Goal: Task Accomplishment & Management: Use online tool/utility

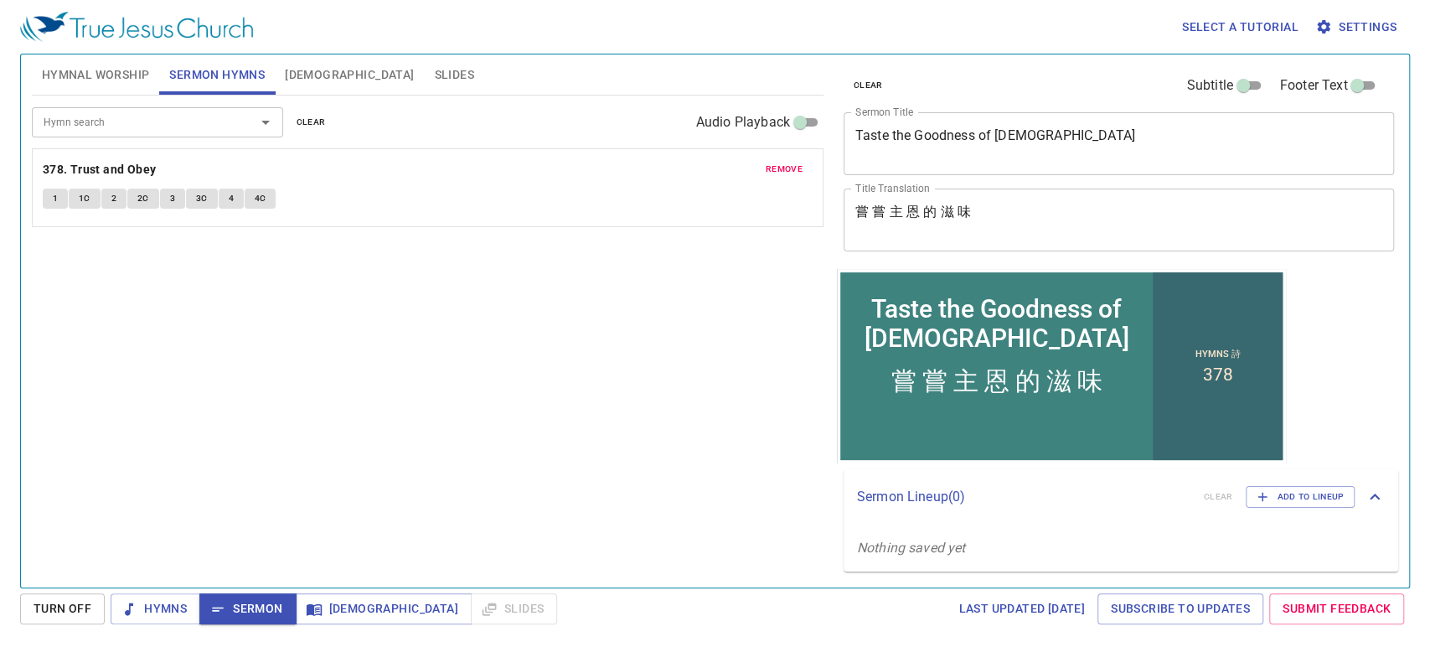
click at [211, 113] on input "Hymn search" at bounding box center [133, 121] width 192 height 19
type input "476"
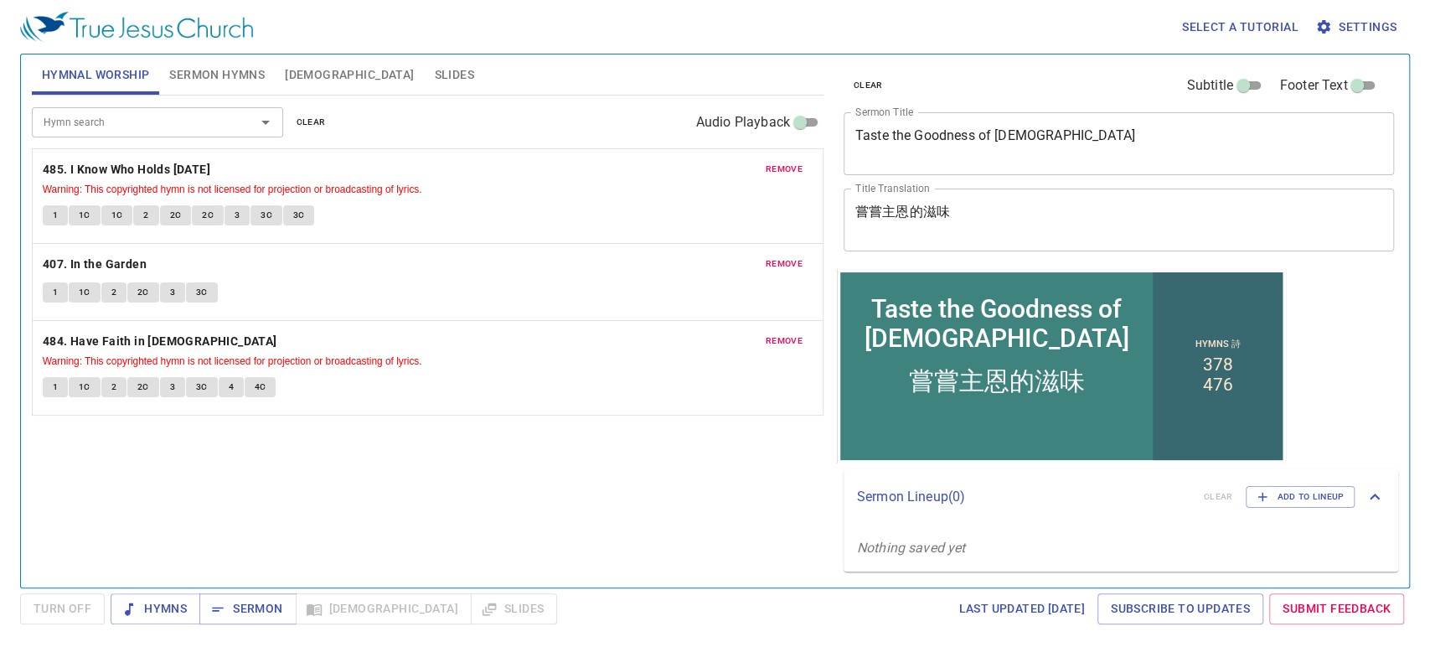
click at [188, 615] on button "Hymns" at bounding box center [156, 608] width 90 height 31
click at [434, 84] on span "Slides" at bounding box center [453, 75] width 39 height 21
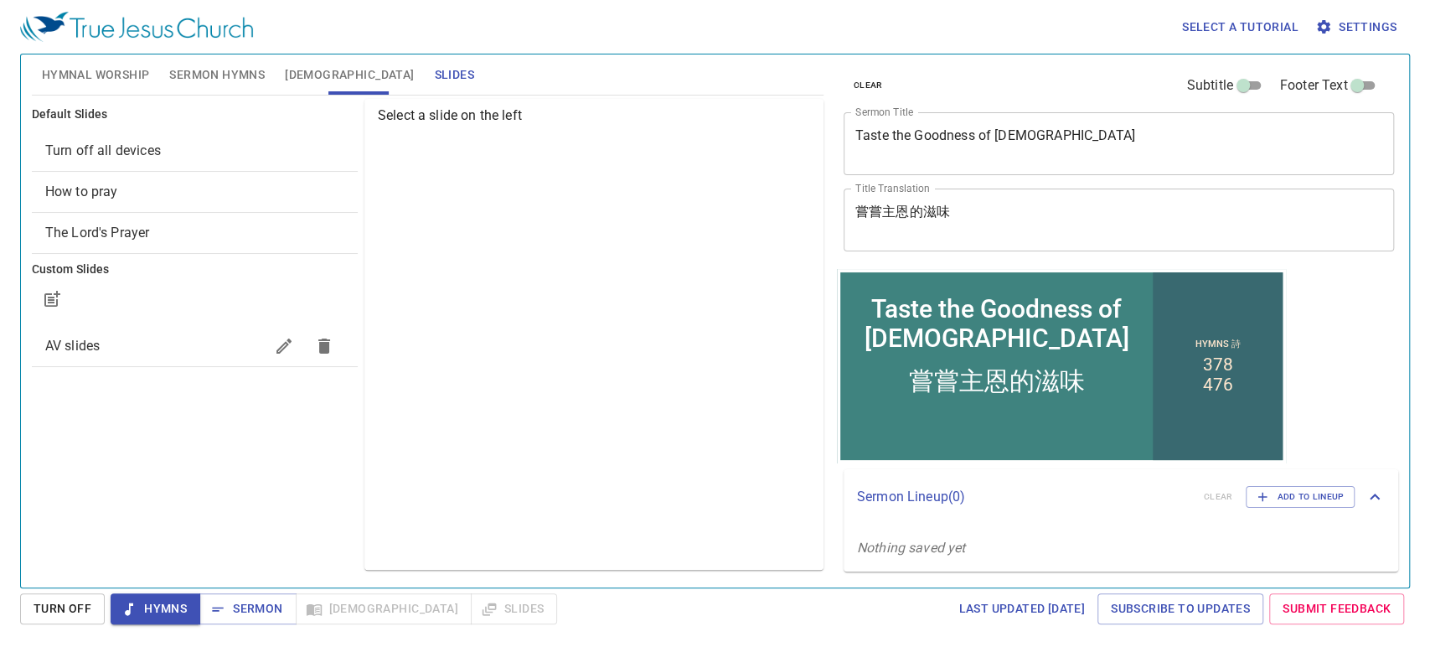
click at [187, 354] on span "AV slides" at bounding box center [154, 346] width 219 height 20
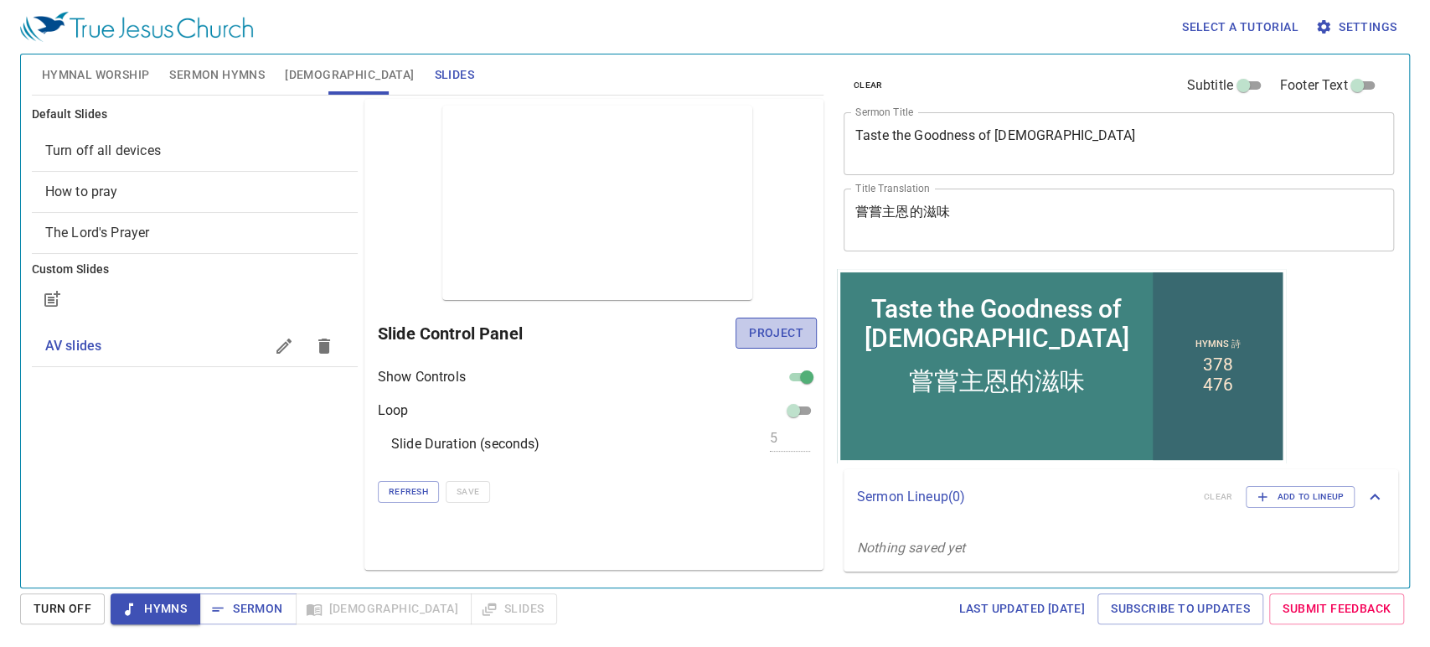
click at [777, 332] on span "Project" at bounding box center [776, 333] width 54 height 21
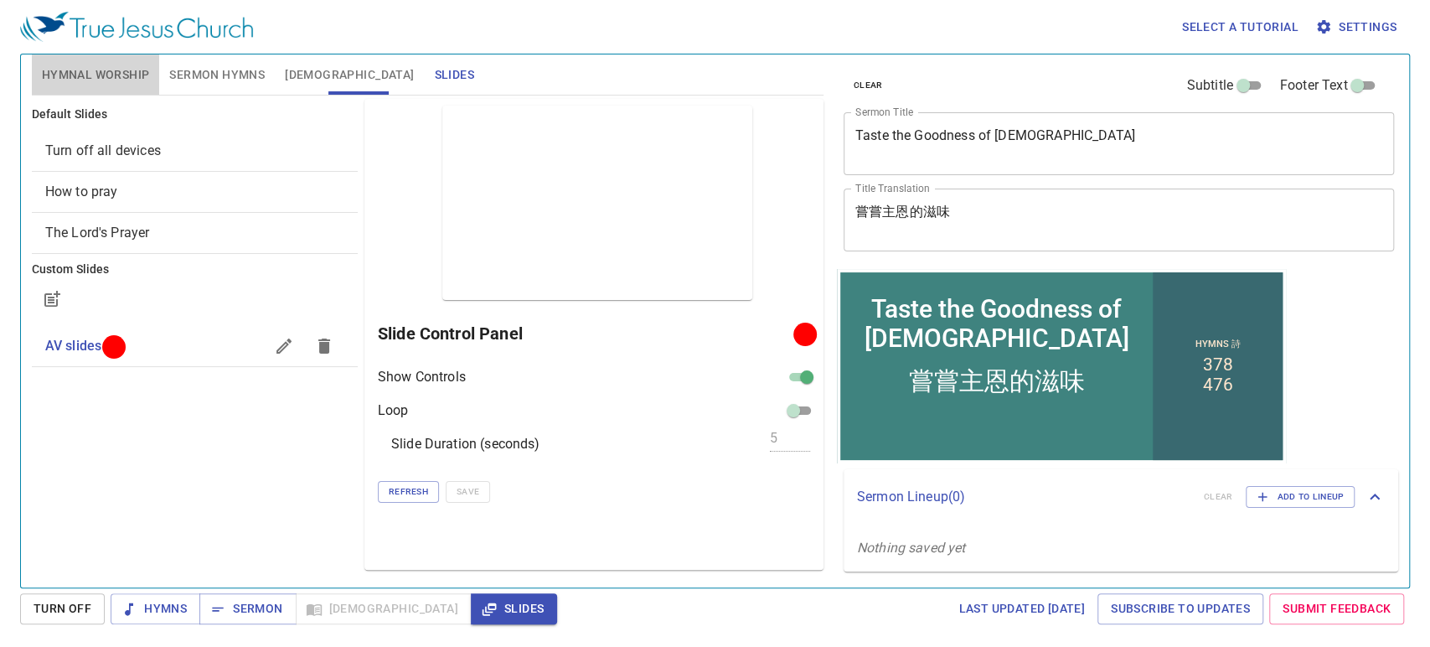
click at [97, 85] on span "Hymnal Worship" at bounding box center [96, 75] width 108 height 21
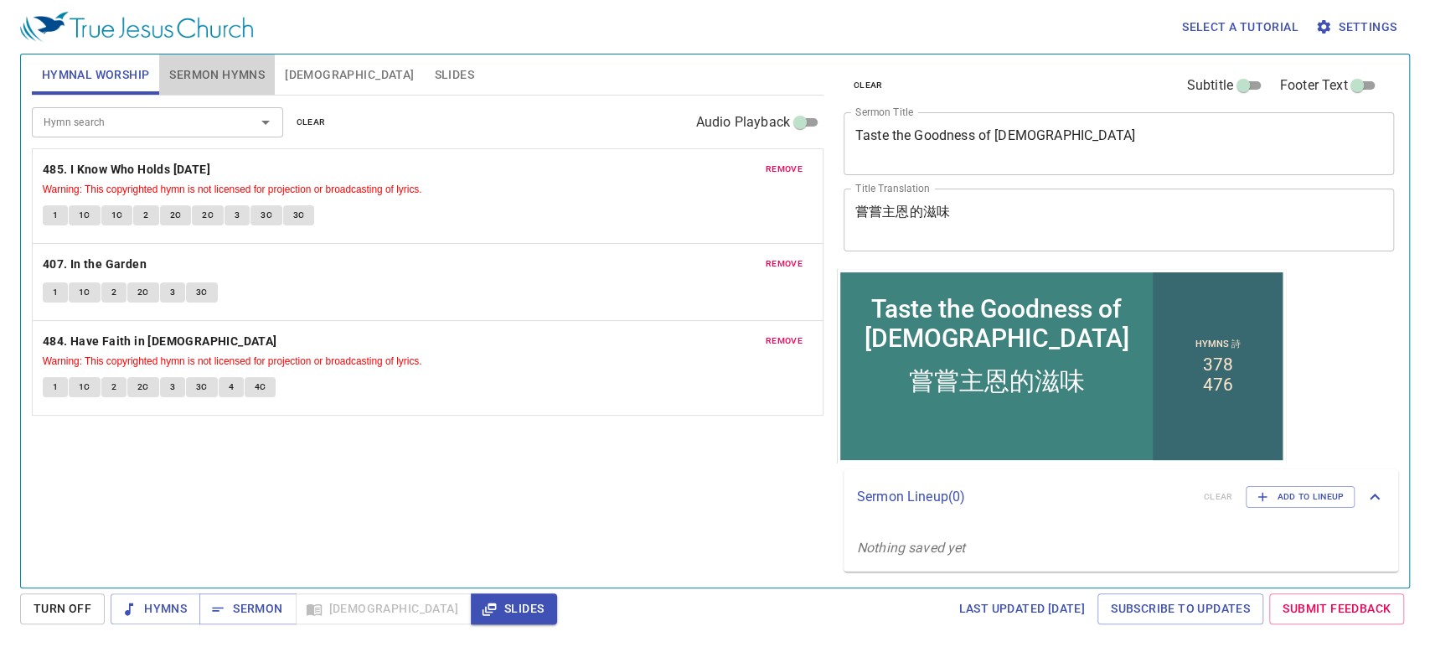
click at [189, 69] on span "Sermon Hymns" at bounding box center [217, 75] width 96 height 21
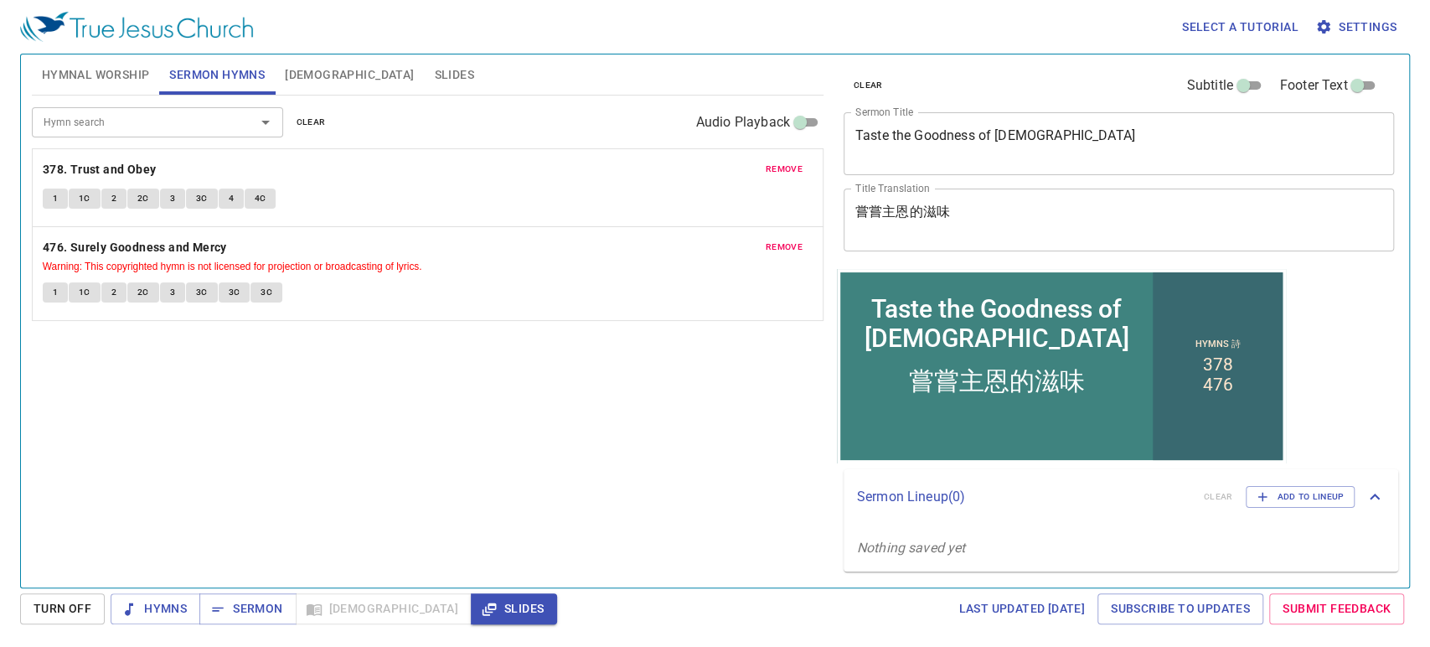
click at [580, 364] on div "Hymn search Hymn search clear Audio Playback remove 378. Trust and Obey 1 1C 2 …" at bounding box center [428, 335] width 792 height 478
click at [346, 530] on div "Hymn search Hymn search clear Audio Playback remove 378. Trust and Obey 1 1C 2 …" at bounding box center [428, 335] width 792 height 478
click at [561, 430] on div "Hymn search Hymn search clear Audio Playback remove 378. Trust and Obey 1 1C 2 …" at bounding box center [428, 335] width 792 height 478
click at [169, 609] on span "Hymns" at bounding box center [155, 608] width 63 height 21
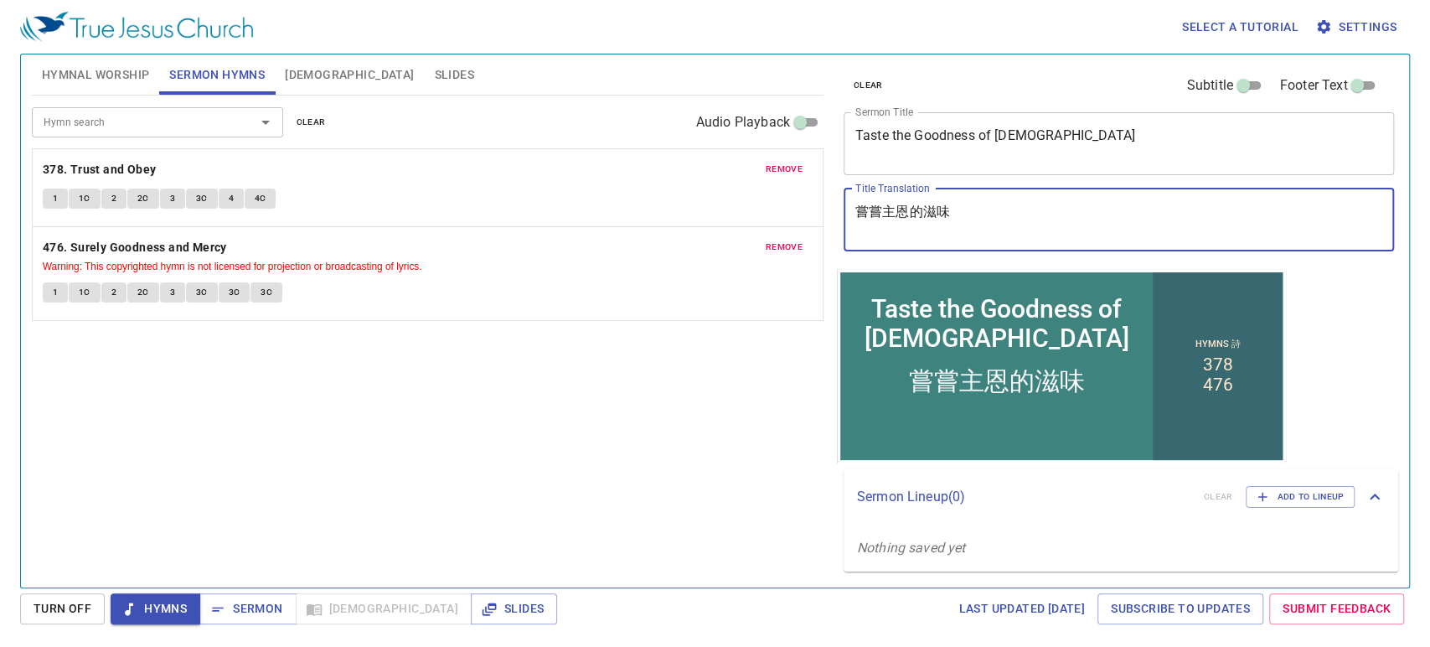
click at [957, 221] on textarea "嘗嘗主恩的滋味" at bounding box center [1119, 220] width 528 height 32
drag, startPoint x: 952, startPoint y: 212, endPoint x: 928, endPoint y: 213, distance: 23.5
click at [928, 213] on textarea "嘗嘗主恩的滋味" at bounding box center [1119, 220] width 528 height 32
paste textarea "美 善"
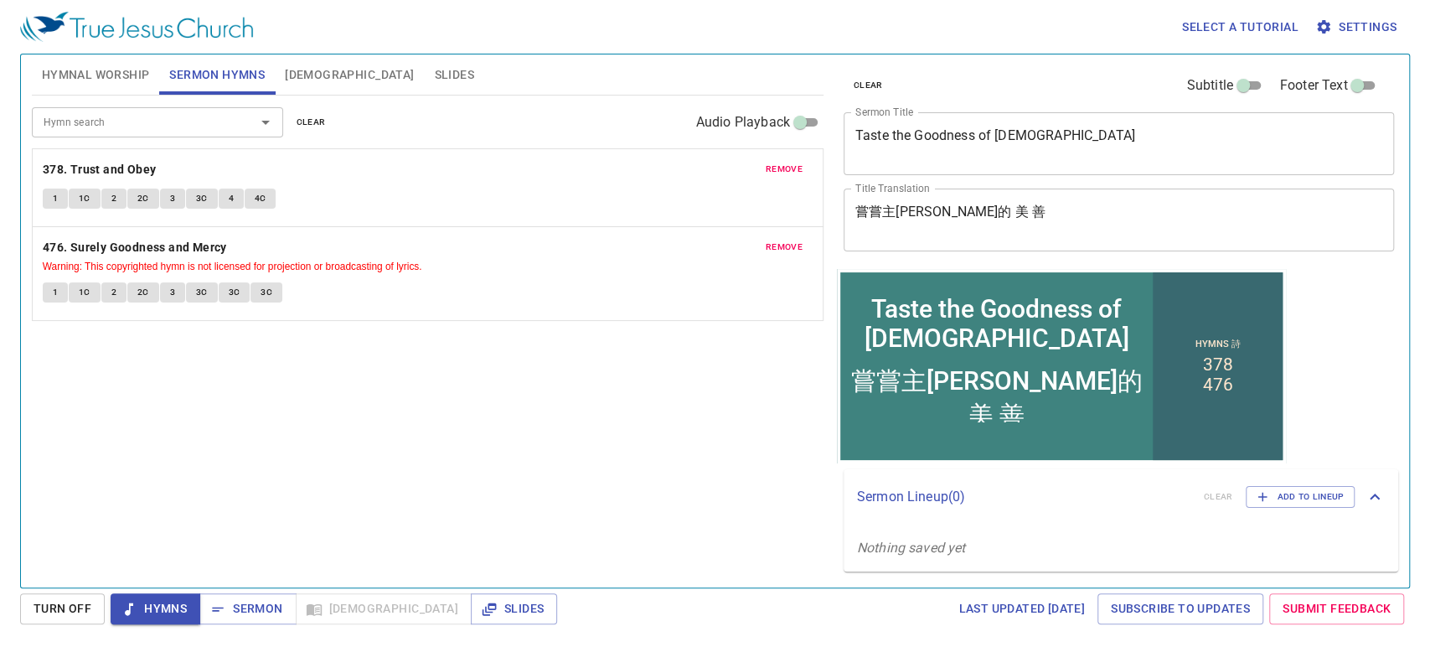
click at [726, 417] on div "Hymn search Hymn search clear Audio Playback remove 378. Trust and Obey 1 1C 2 …" at bounding box center [428, 335] width 792 height 478
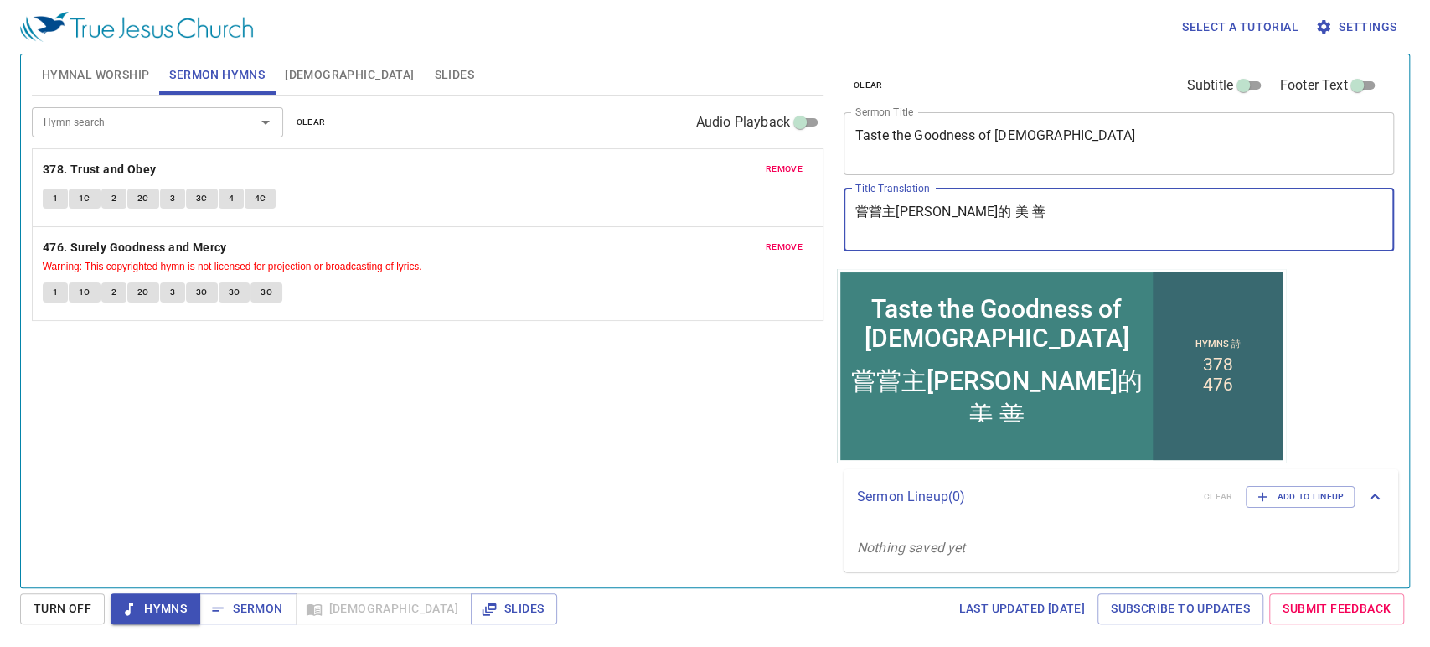
click at [924, 207] on textarea "嘗嘗主恩的 美 善" at bounding box center [1119, 220] width 528 height 32
type textarea "嘗嘗主恩的美善"
click at [488, 367] on div "Hymn search Hymn search clear Audio Playback remove 378. Trust and Obey 1 1C 2 …" at bounding box center [428, 335] width 792 height 478
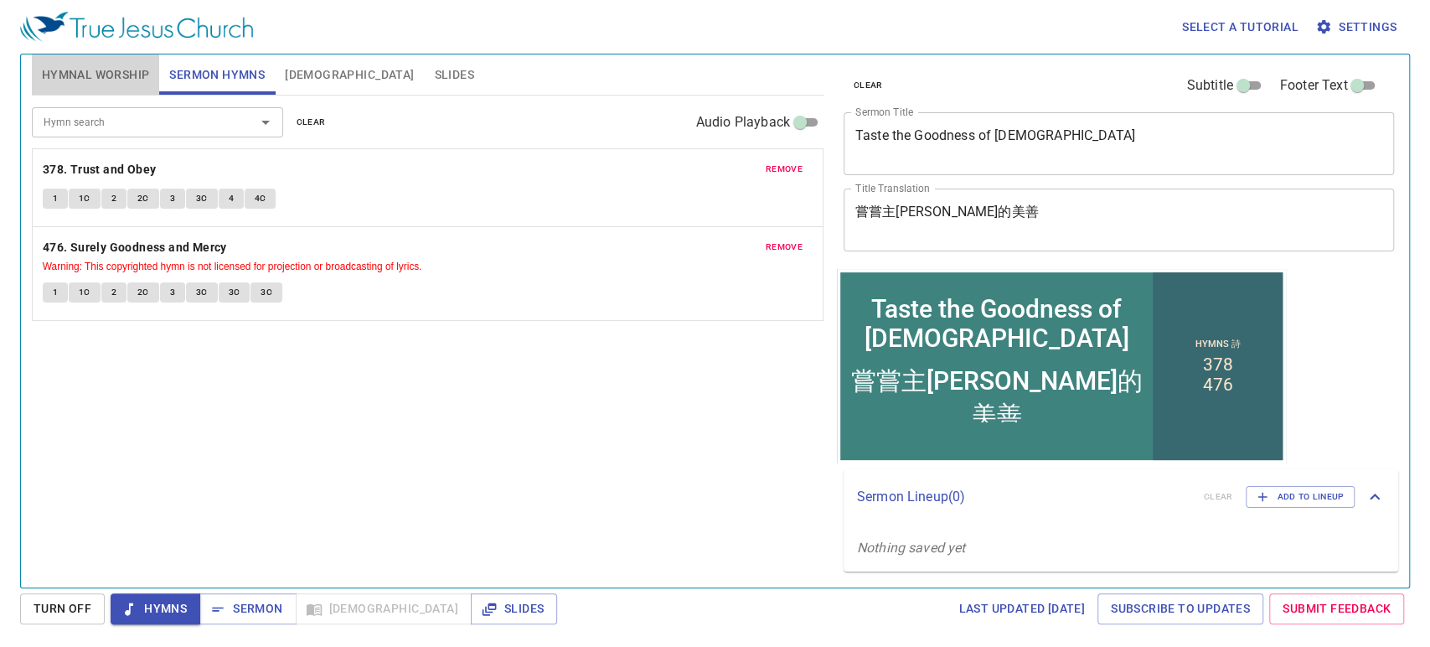
click at [95, 80] on span "Hymnal Worship" at bounding box center [96, 75] width 108 height 21
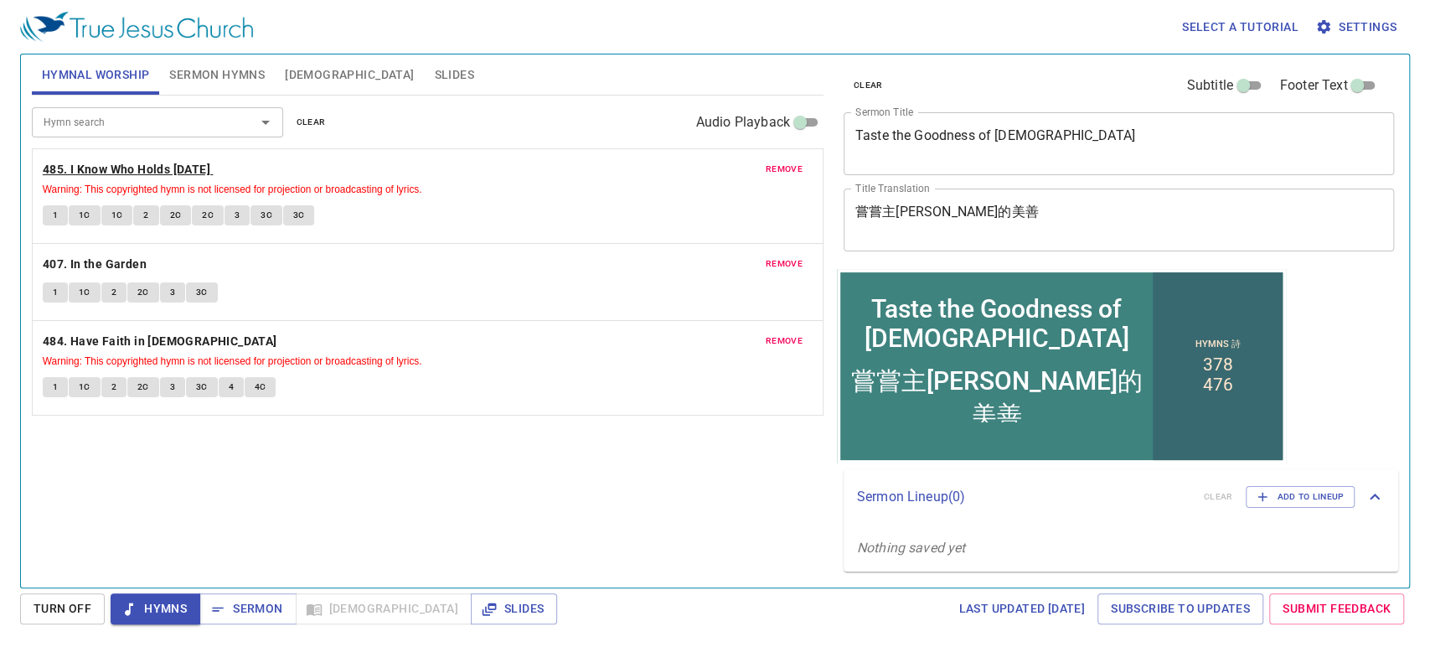
click at [70, 172] on b "485. I Know Who Holds Tomorrow" at bounding box center [127, 169] width 168 height 21
click at [53, 218] on span "1" at bounding box center [55, 215] width 5 height 15
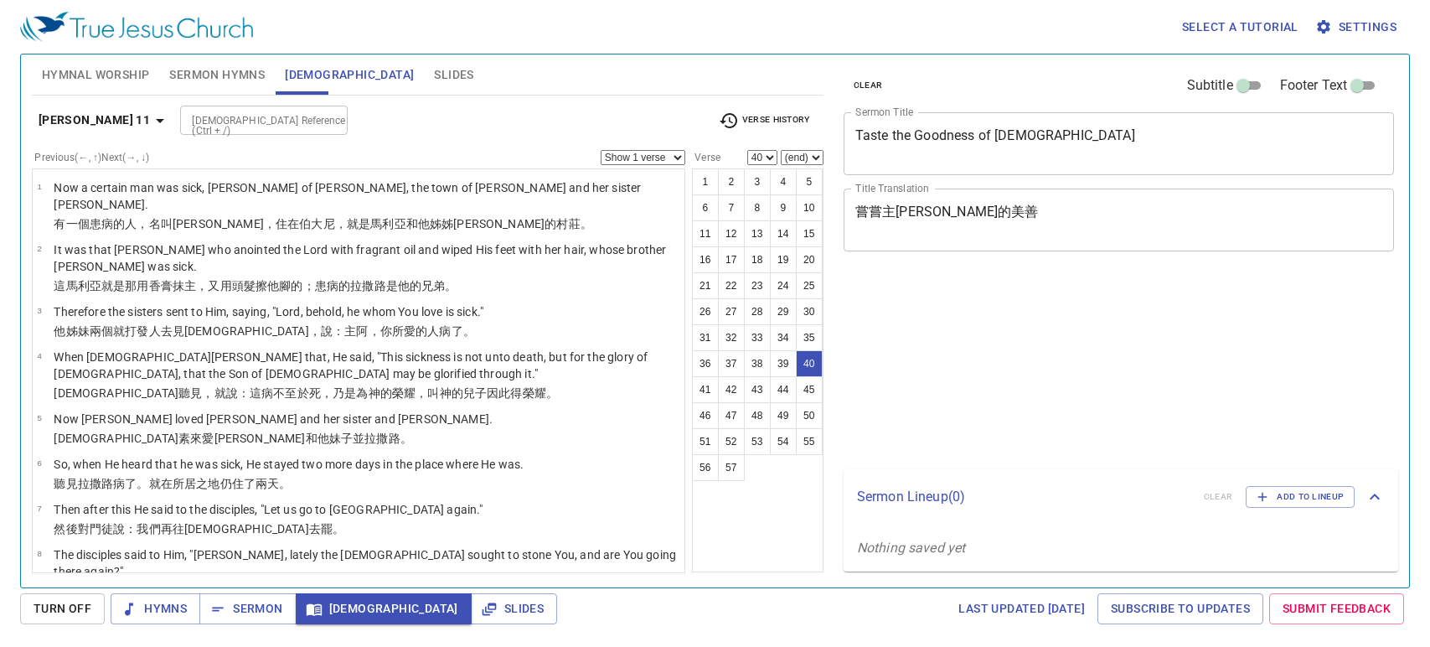
select select "40"
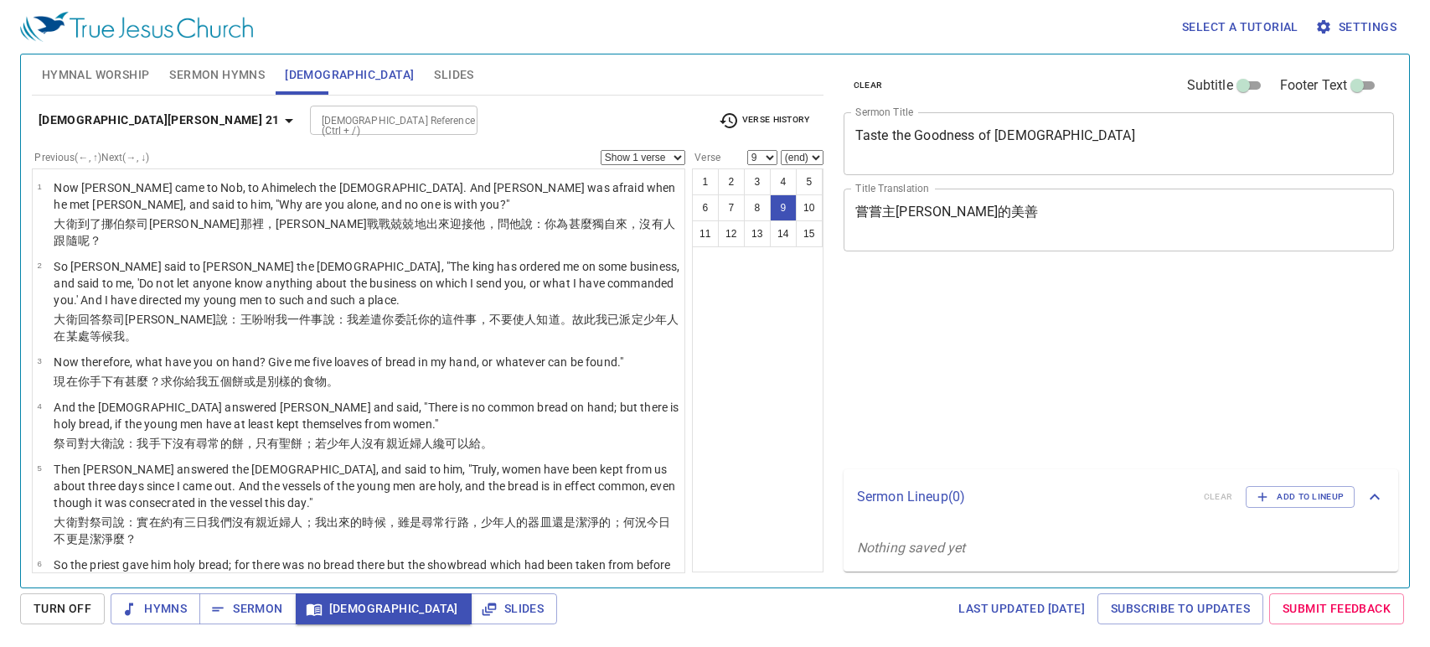
select select "9"
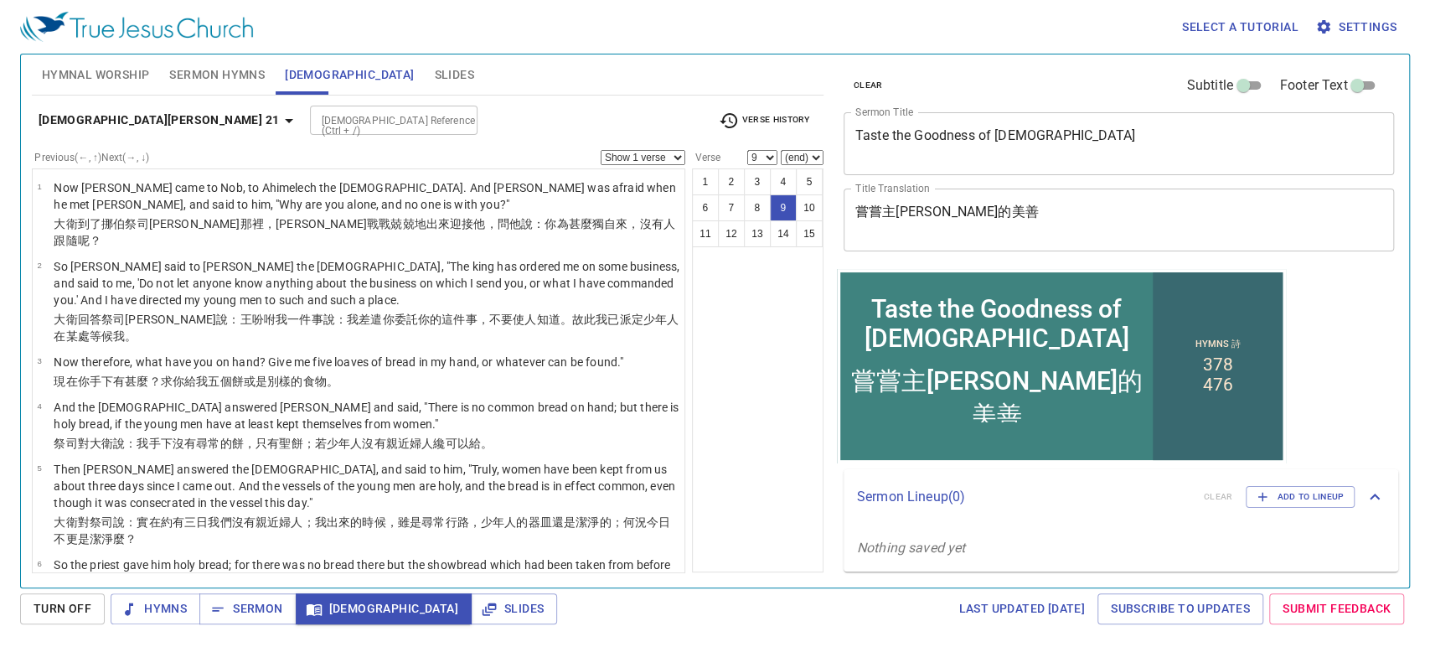
scroll to position [372, 0]
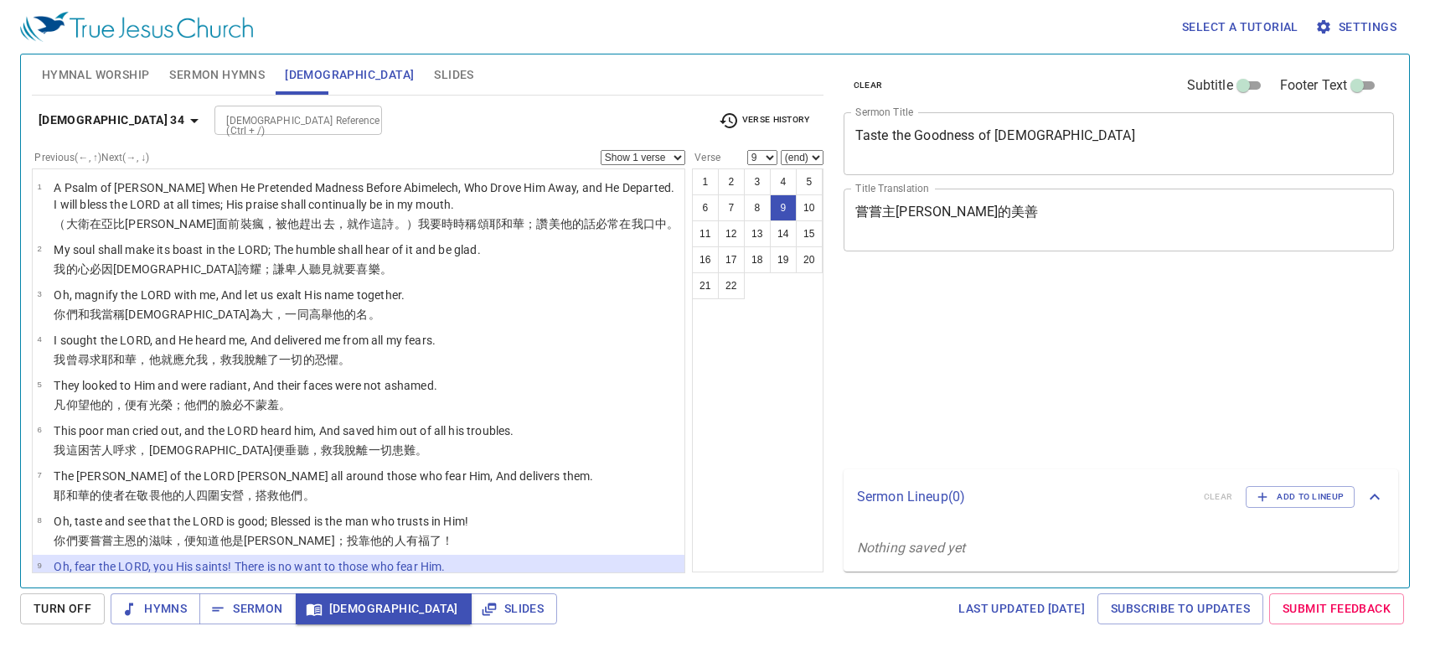
select select "9"
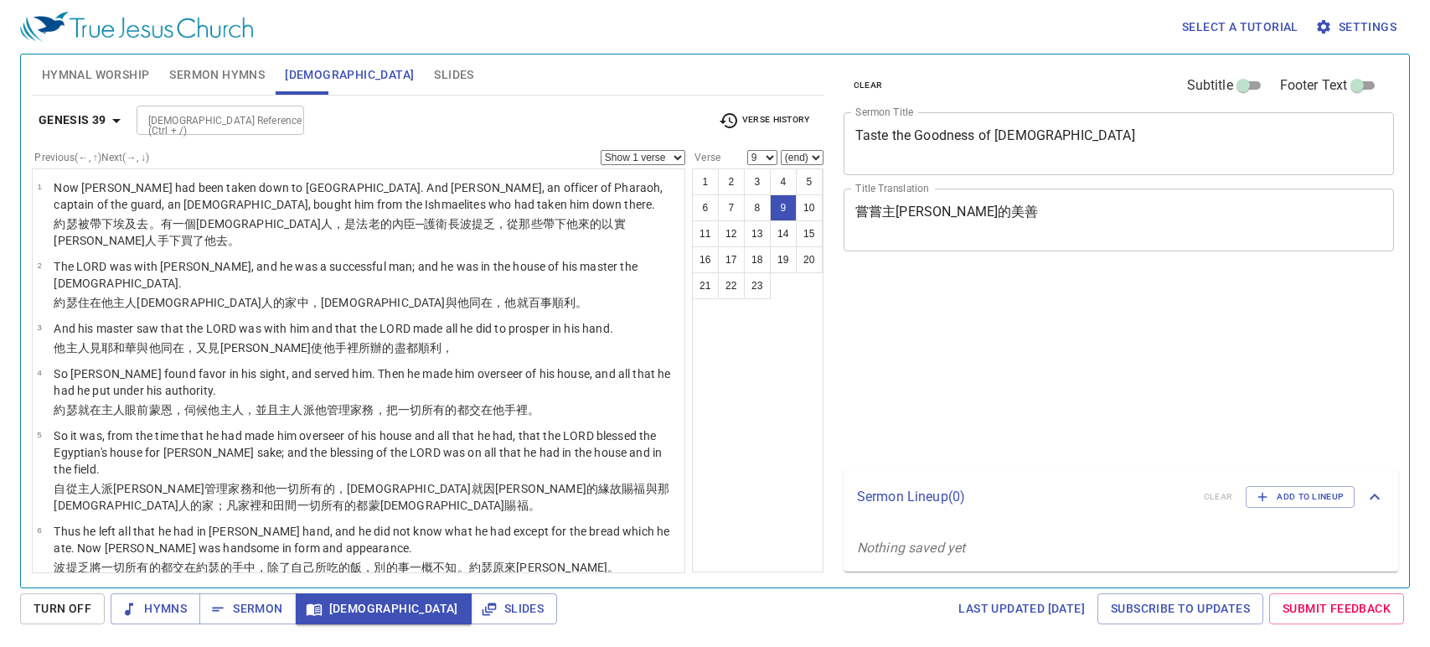
select select "9"
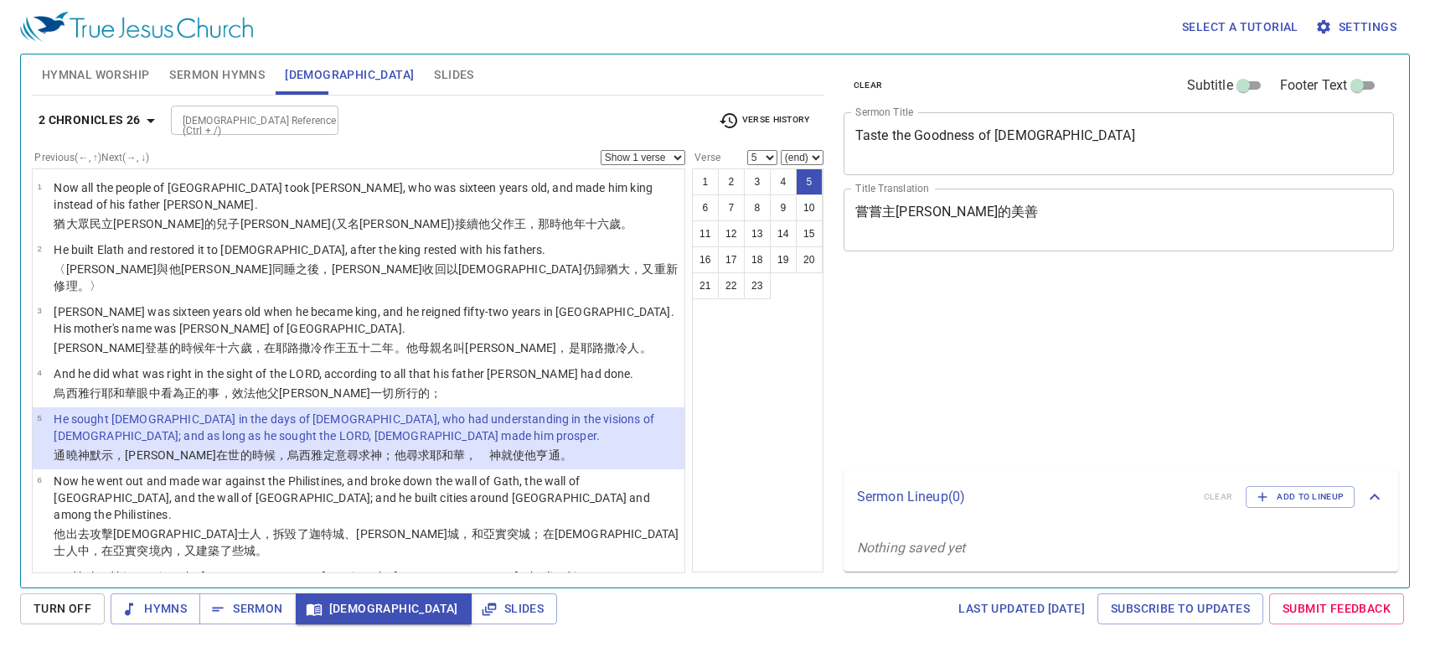
select select "5"
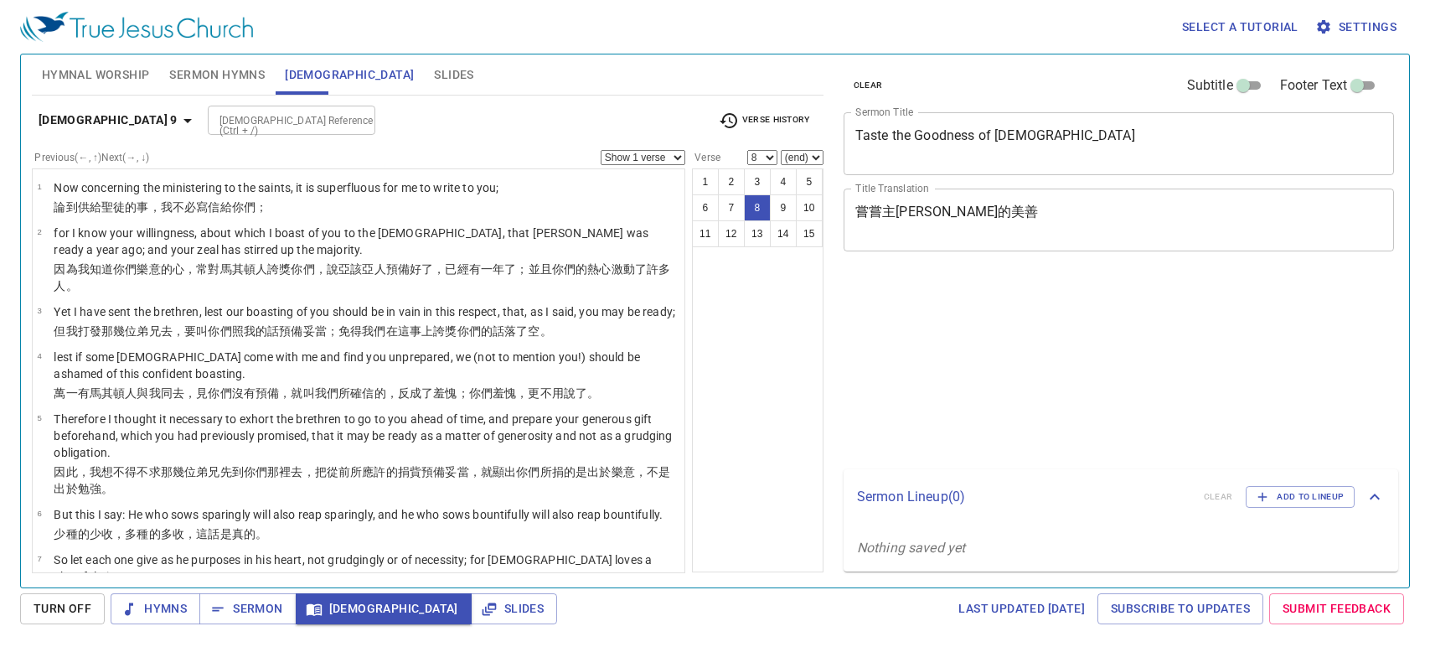
select select "8"
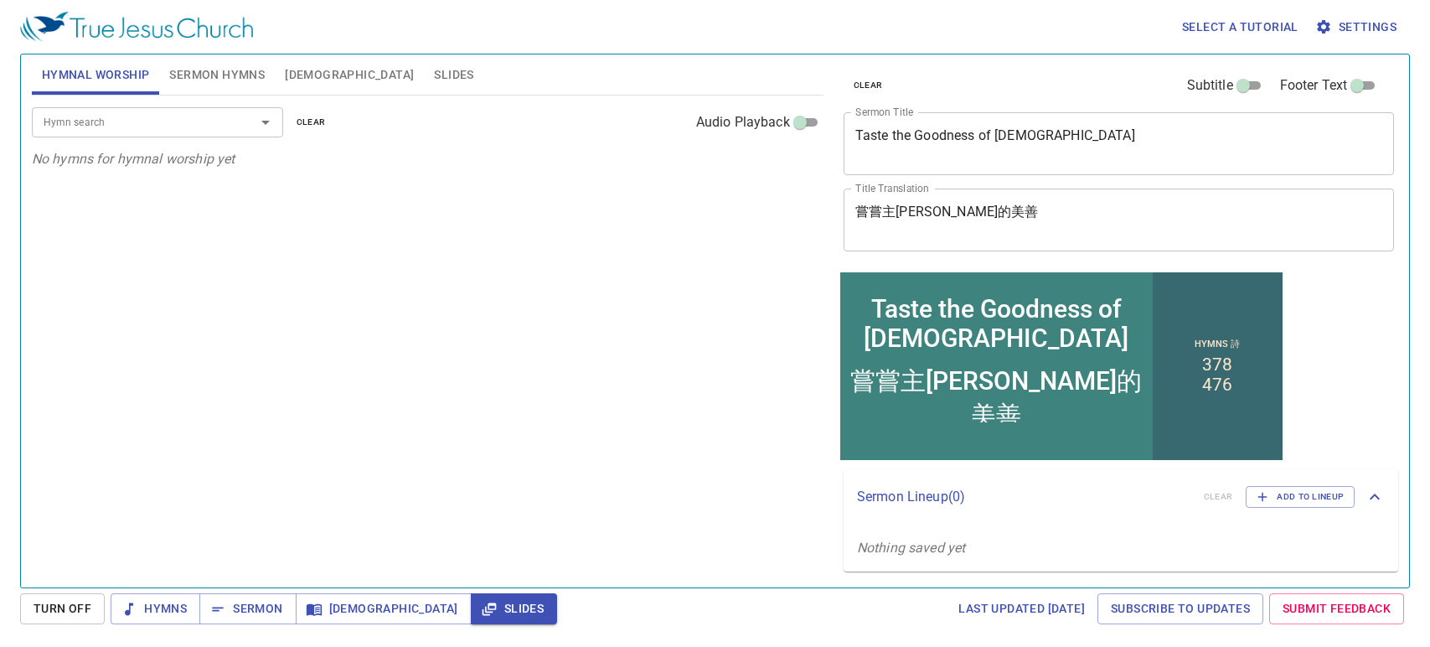
click at [995, 209] on textarea "嘗嘗主恩的美善" at bounding box center [1119, 220] width 528 height 32
click at [970, 218] on textarea "嘗嘗主恩的美善" at bounding box center [1119, 220] width 528 height 32
click at [958, 218] on textarea "嘗嘗主恩的美善" at bounding box center [1119, 220] width 528 height 32
click at [949, 213] on textarea "嘗嘗主恩的美善" at bounding box center [1119, 220] width 528 height 32
